Goal: Check status: Check status

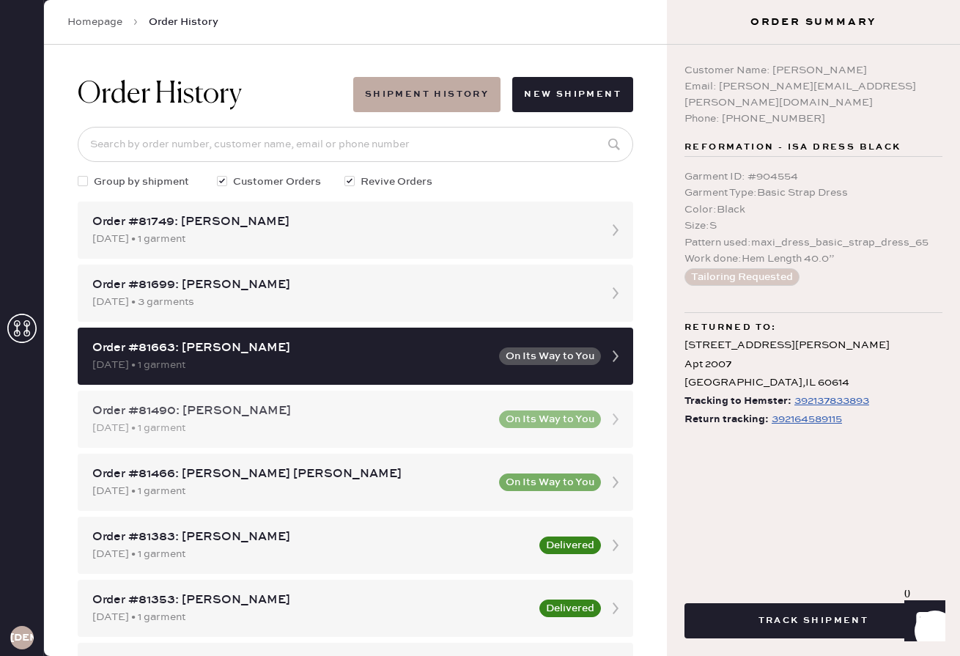
click at [529, 413] on button "On Its Way to You" at bounding box center [550, 419] width 102 height 18
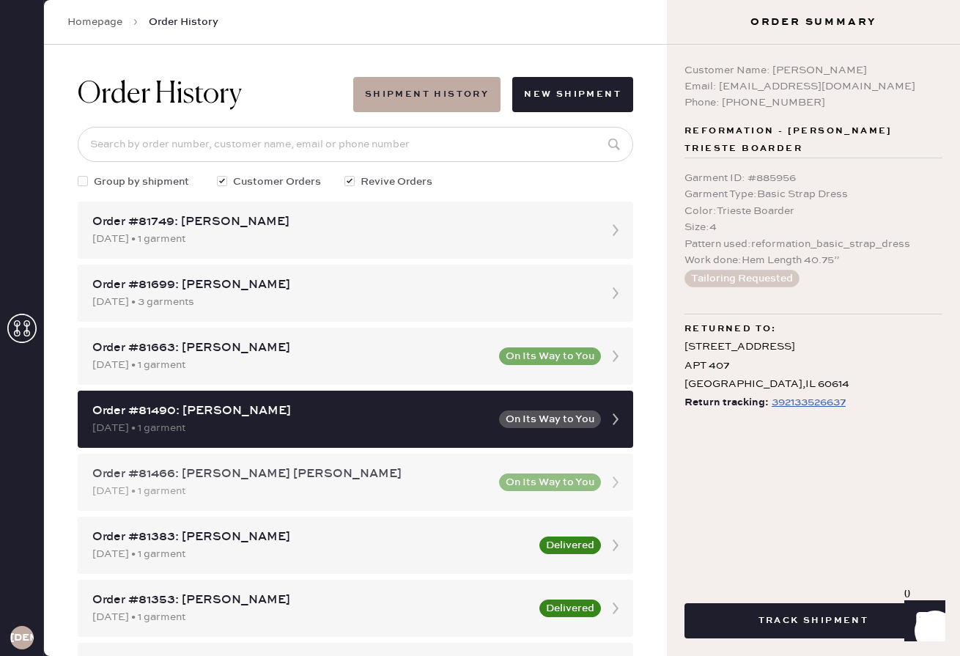
click at [509, 464] on div "Order #81466: [PERSON_NAME] [PERSON_NAME] [DATE] • 1 garment On Its Way to You" at bounding box center [355, 481] width 555 height 57
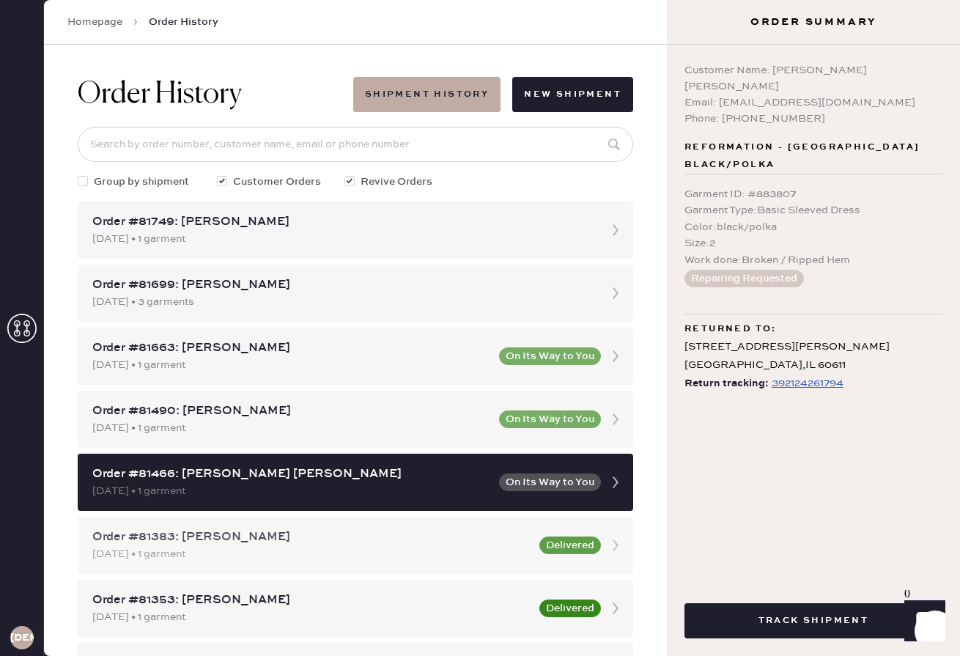
click at [502, 540] on div "Order #81383: [PERSON_NAME]" at bounding box center [311, 537] width 438 height 18
